Goal: Task Accomplishment & Management: Manage account settings

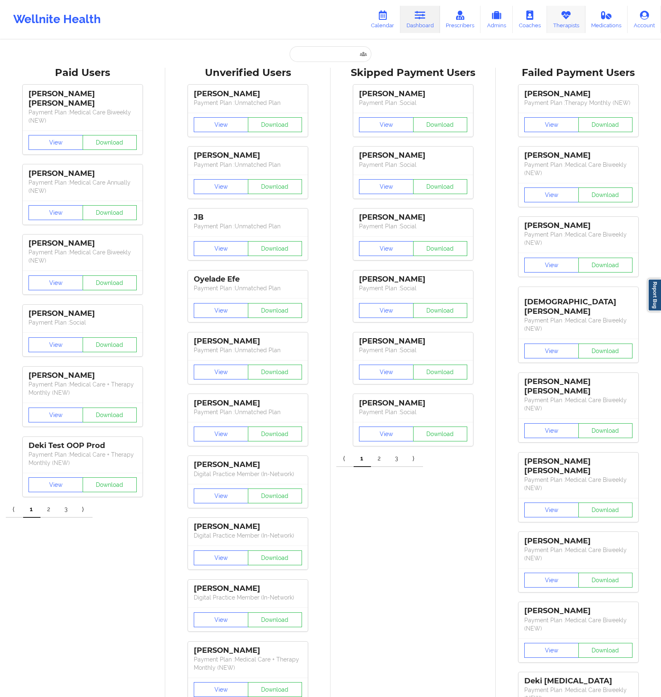
click at [558, 17] on link "Therapists" at bounding box center [566, 19] width 38 height 27
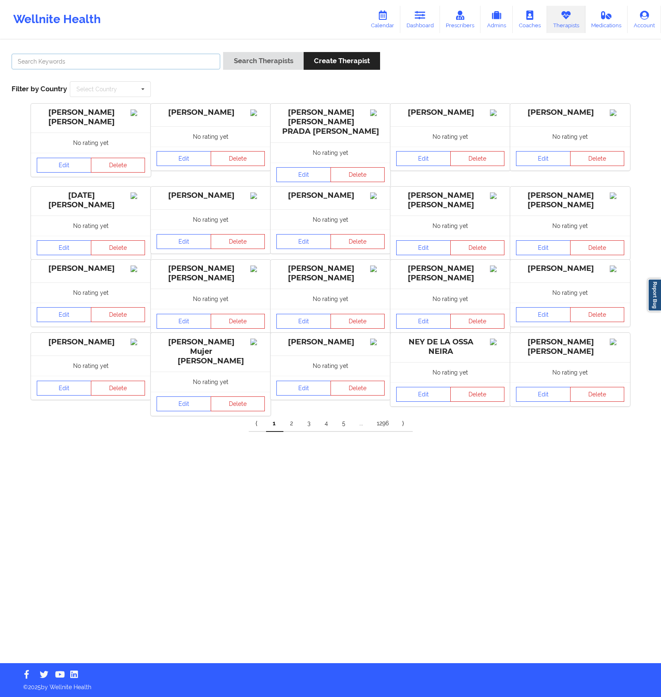
click at [207, 65] on input "text" at bounding box center [116, 62] width 209 height 16
type input "[PERSON_NAME]"
click at [223, 52] on button "Search Therapists" at bounding box center [263, 61] width 80 height 18
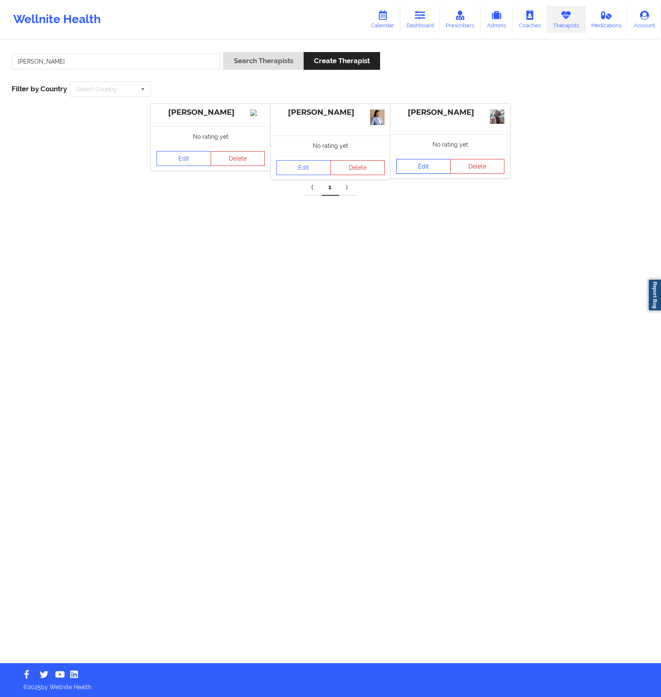
click at [407, 166] on link "Edit" at bounding box center [423, 166] width 55 height 15
